Goal: Transaction & Acquisition: Purchase product/service

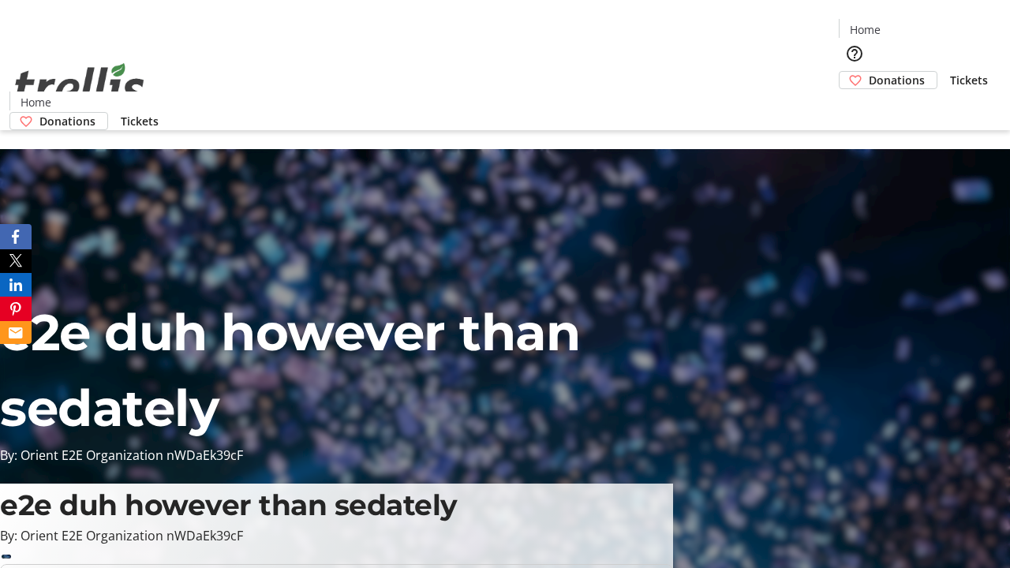
click at [869, 72] on span "Donations" at bounding box center [897, 80] width 56 height 17
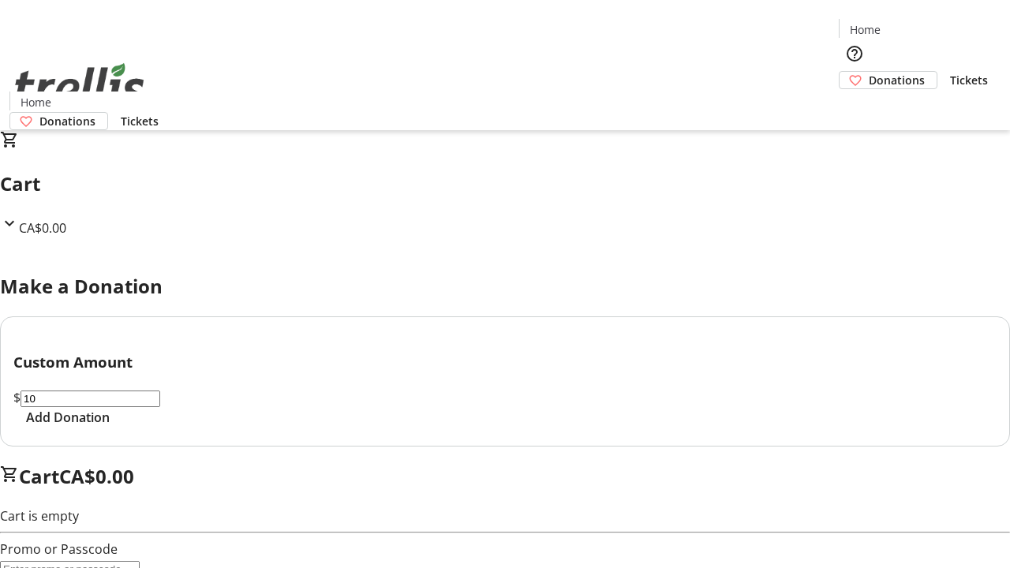
click at [110, 427] on span "Add Donation" at bounding box center [68, 417] width 84 height 19
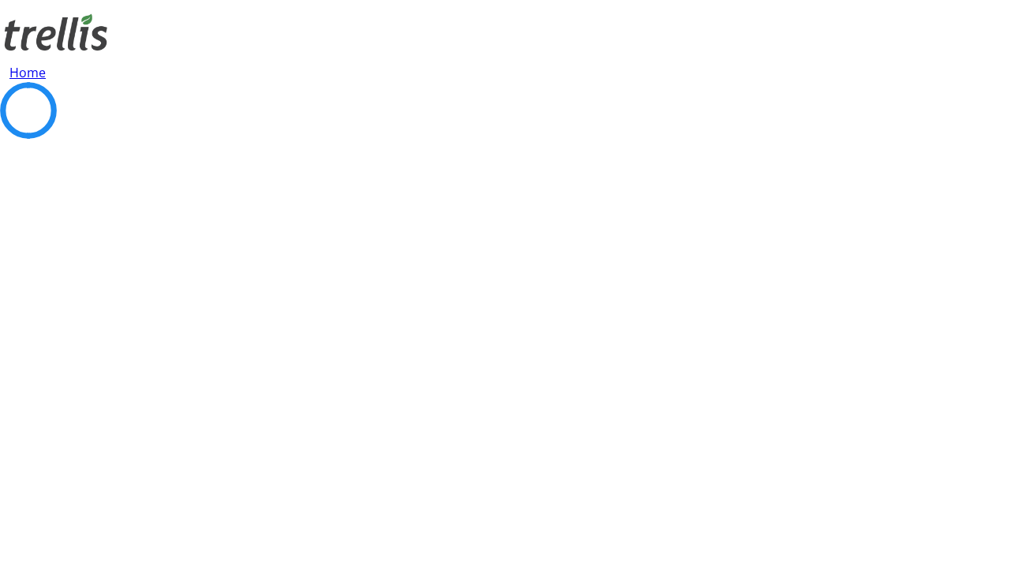
select select "CA"
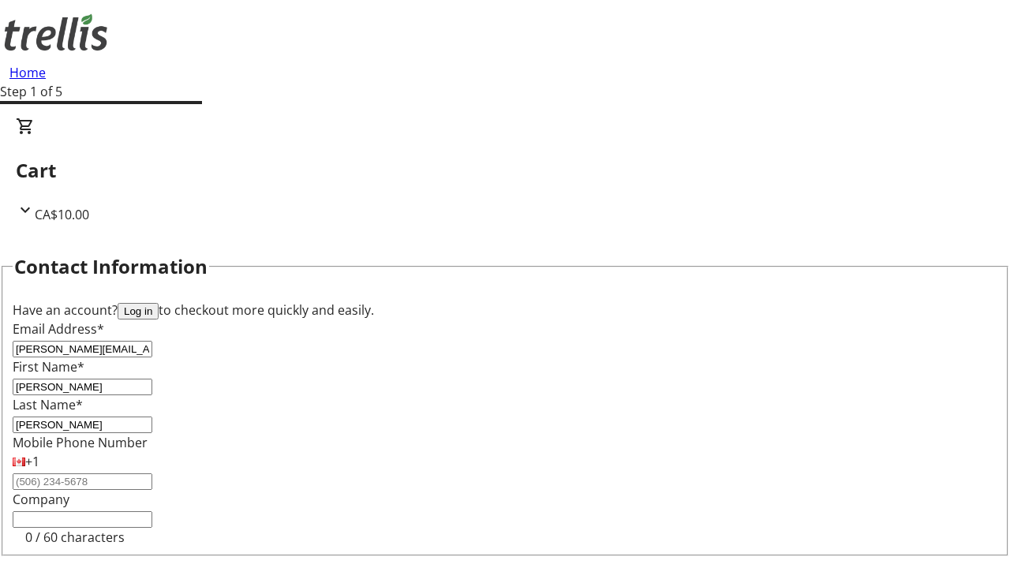
scroll to position [211, 0]
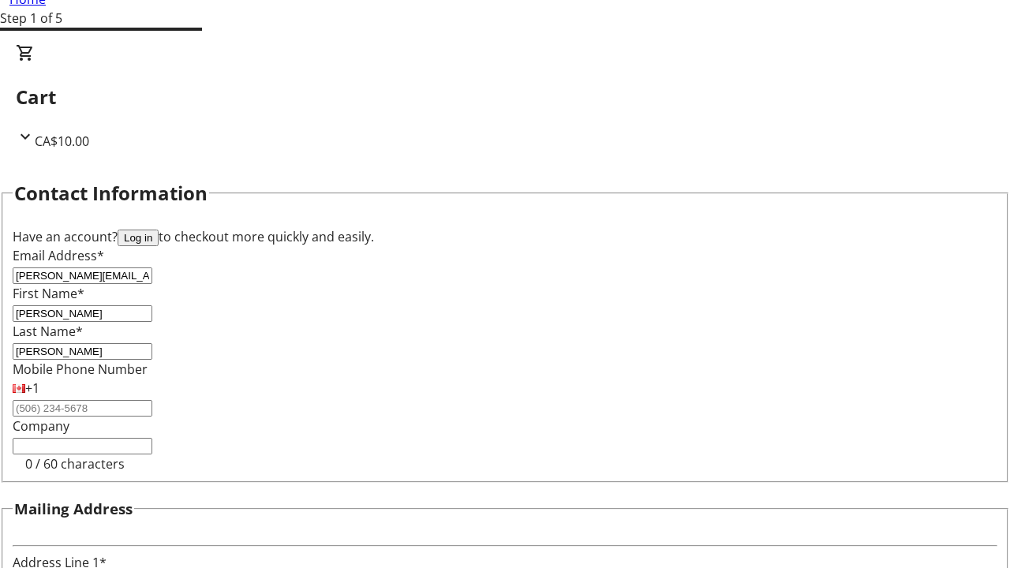
type input "[STREET_ADDRESS][PERSON_NAME]"
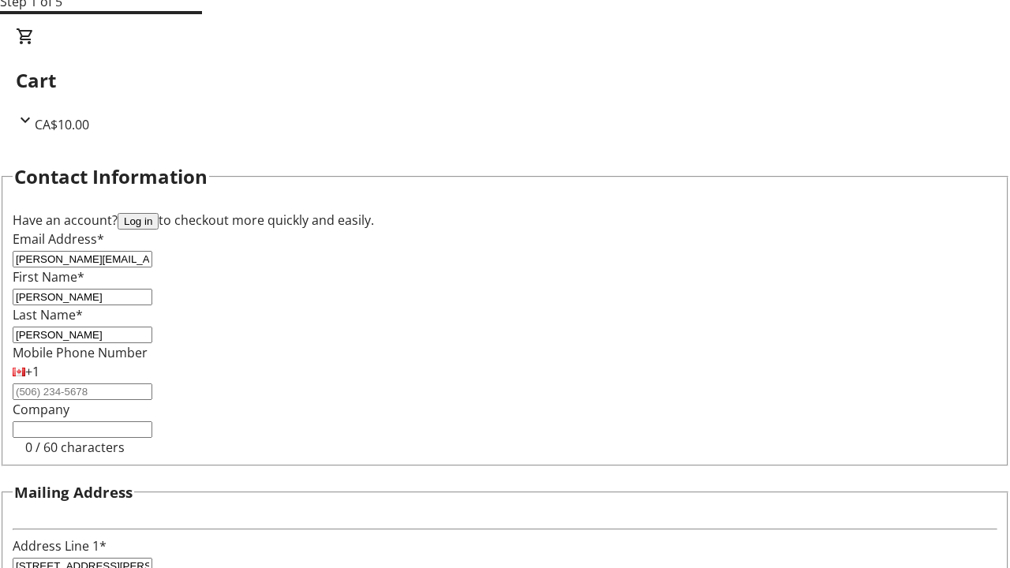
type input "Kelowna"
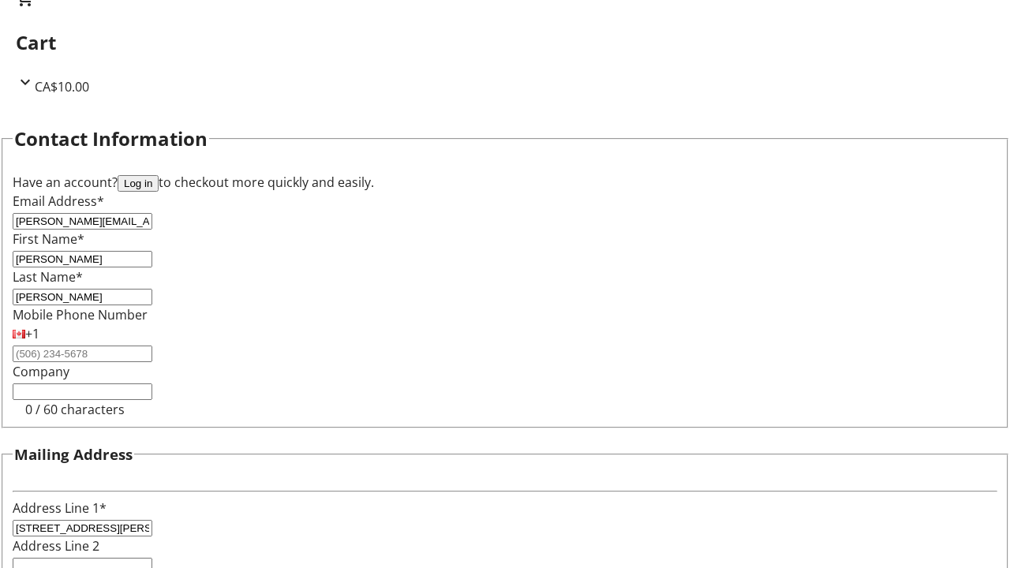
select select "BC"
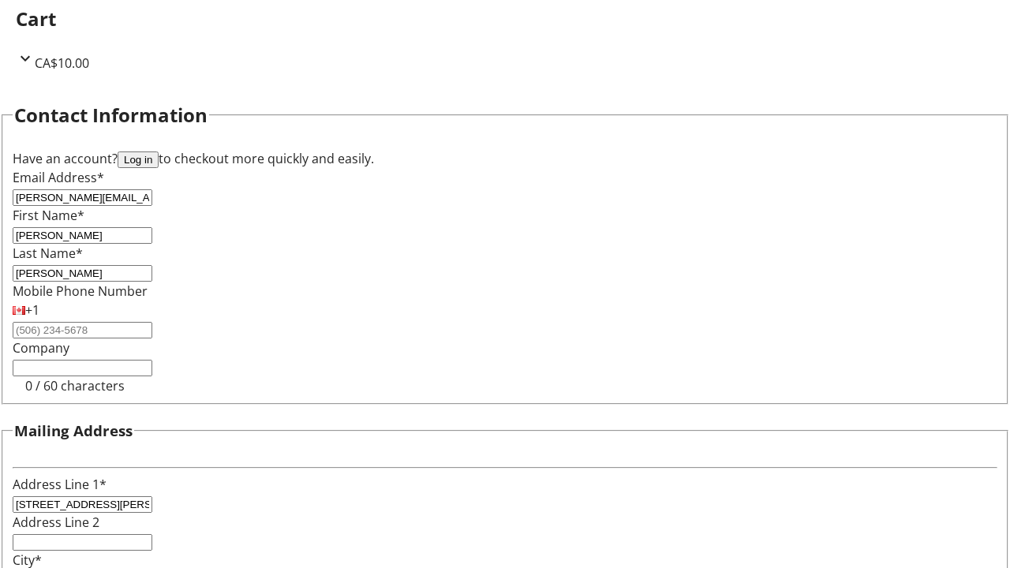
type input "Kelowna"
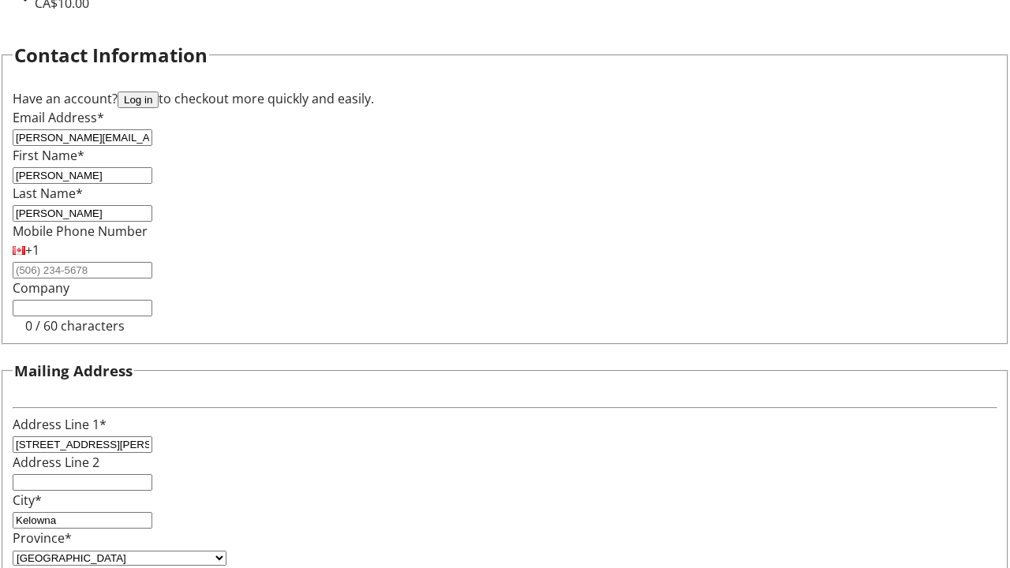
type input "V1Y 0C2"
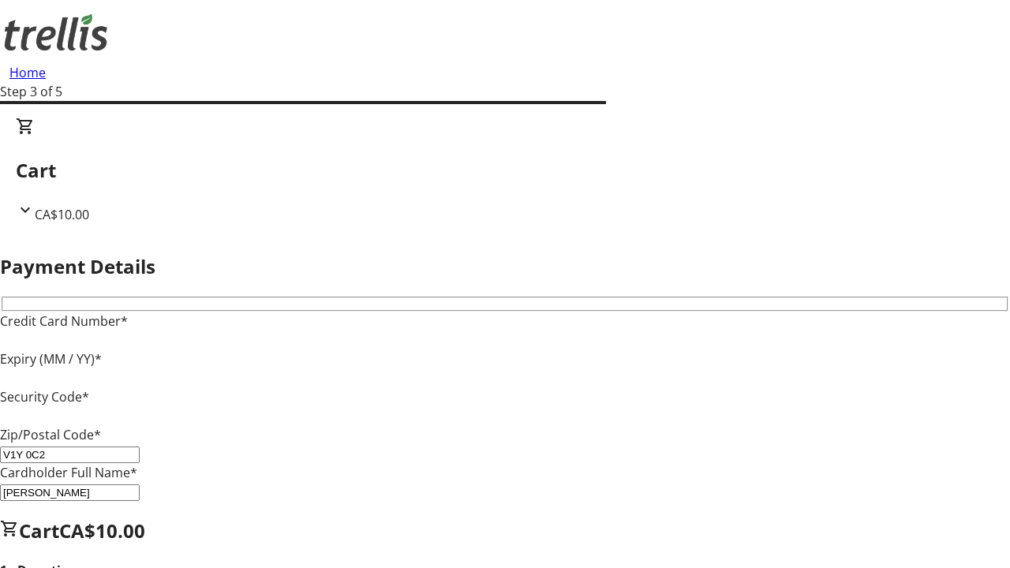
type input "V1Y 0C2"
